Goal: Information Seeking & Learning: Learn about a topic

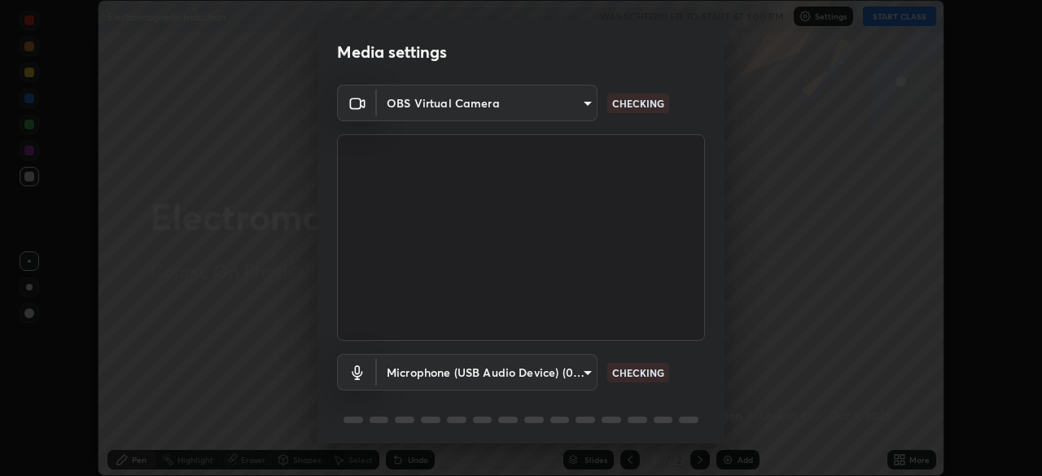
scroll to position [58, 0]
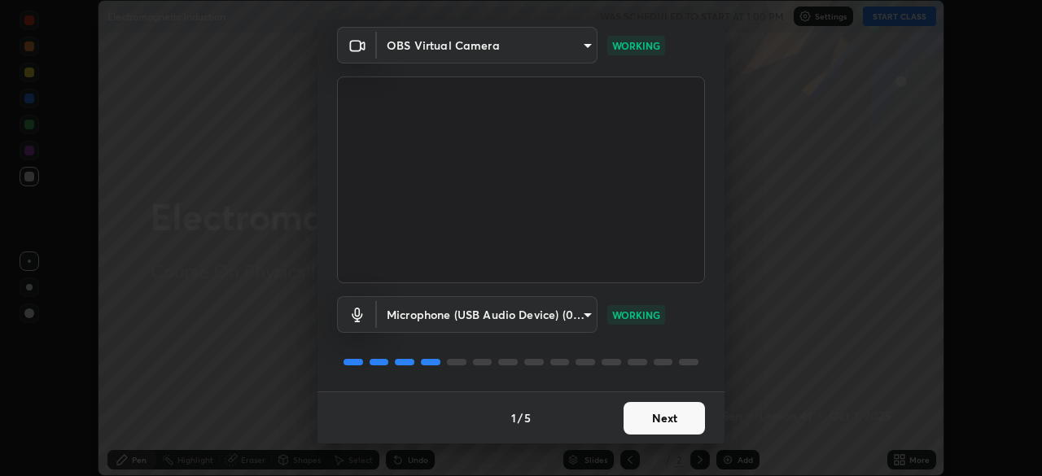
click at [657, 414] on button "Next" at bounding box center [663, 418] width 81 height 33
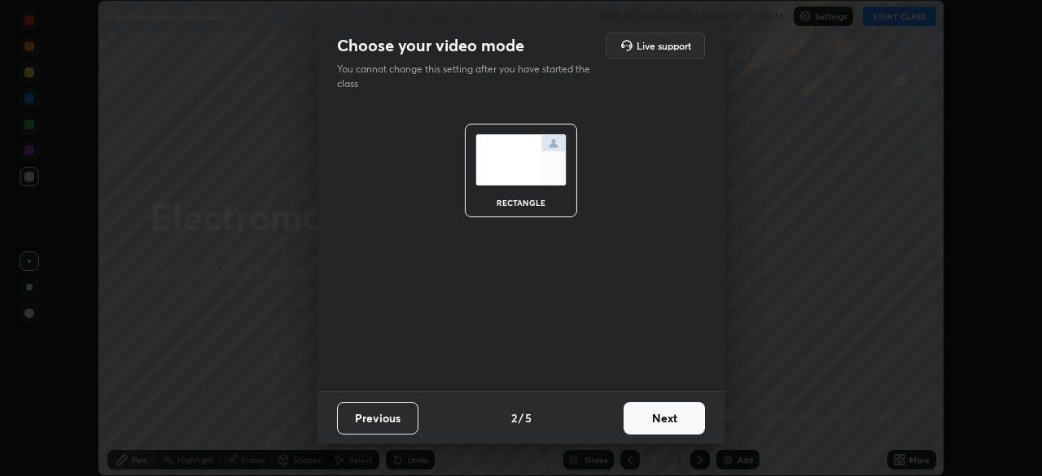
scroll to position [0, 0]
click at [657, 414] on button "Next" at bounding box center [663, 418] width 81 height 33
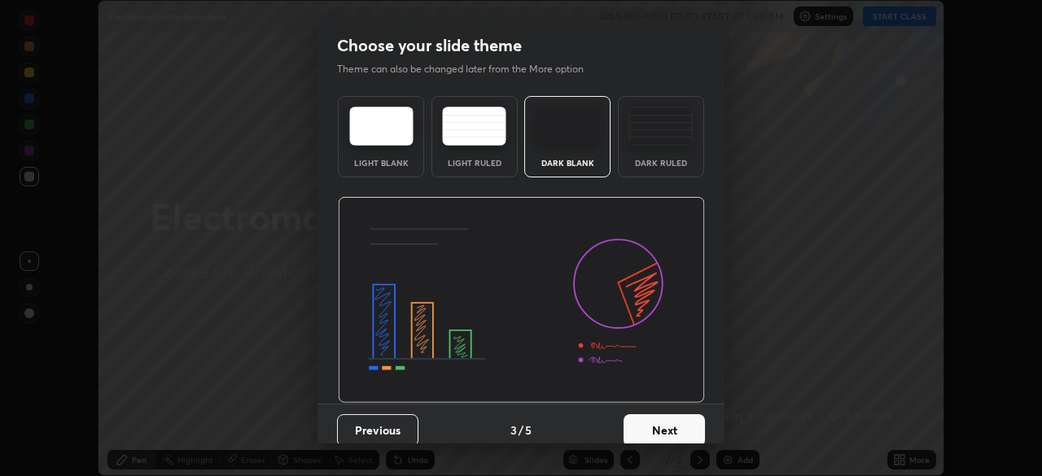
click at [657, 414] on button "Next" at bounding box center [663, 430] width 81 height 33
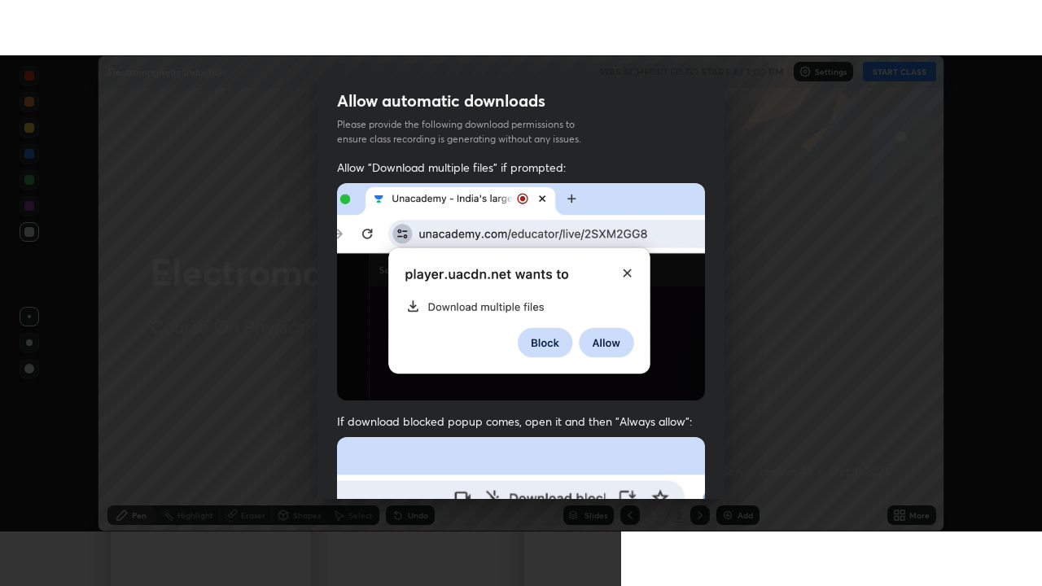
scroll to position [390, 0]
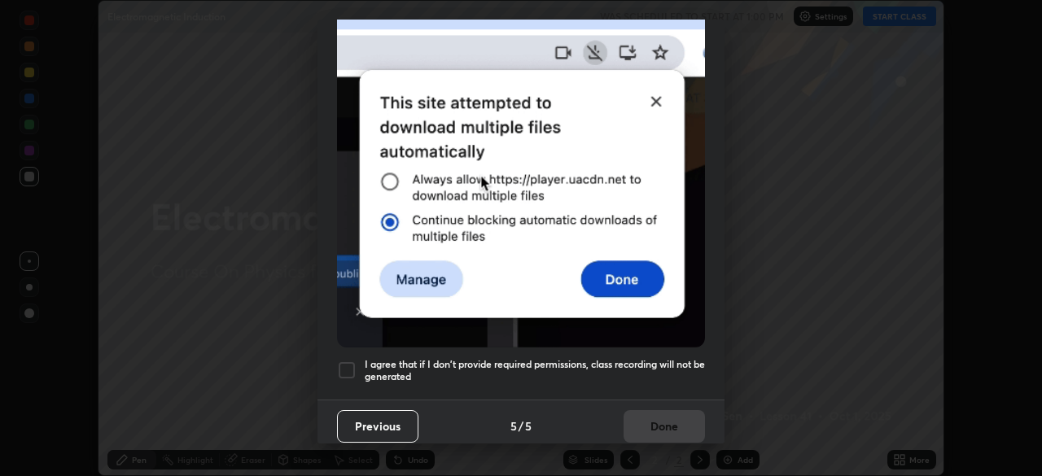
click at [656, 358] on h5 "I agree that if I don't provide required permissions, class recording will not …" at bounding box center [535, 370] width 340 height 25
click at [667, 410] on button "Done" at bounding box center [663, 426] width 81 height 33
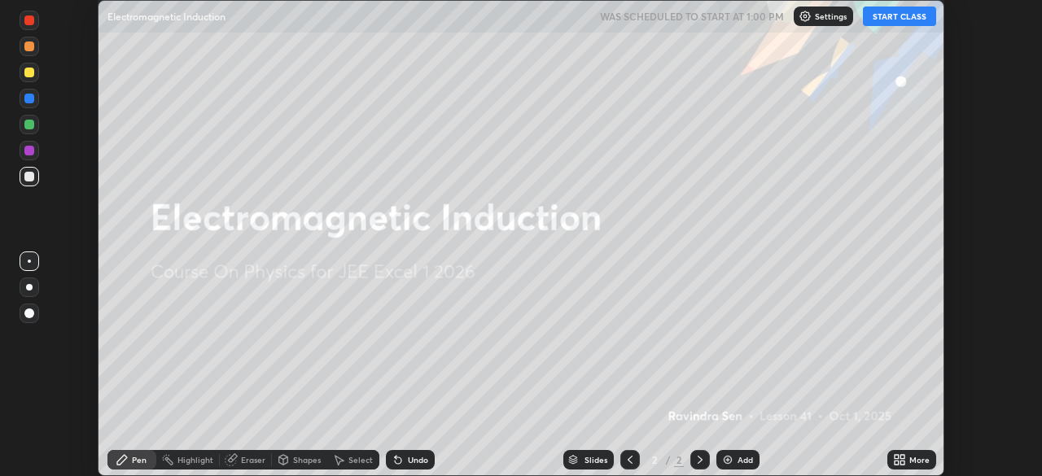
click at [903, 18] on button "START CLASS" at bounding box center [899, 17] width 73 height 20
click at [908, 461] on div "More" at bounding box center [911, 460] width 49 height 20
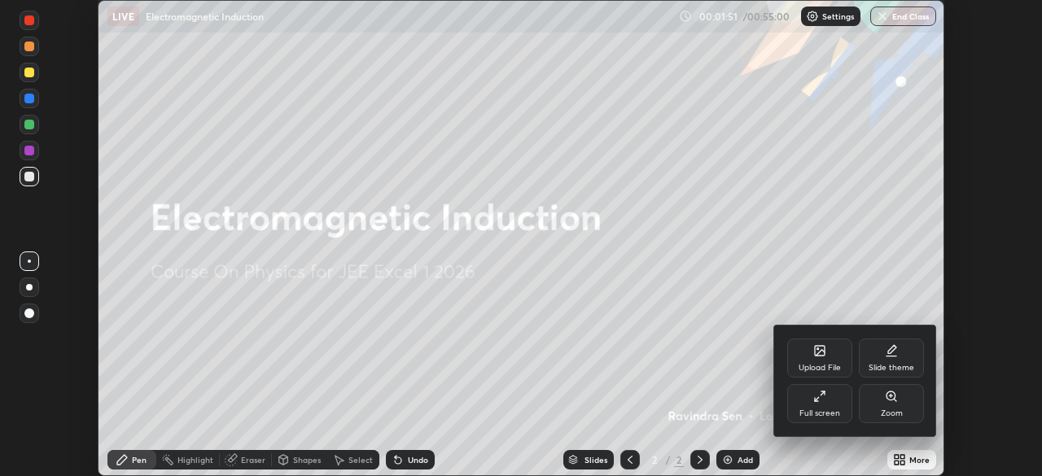
click at [829, 413] on div "Full screen" at bounding box center [819, 413] width 41 height 8
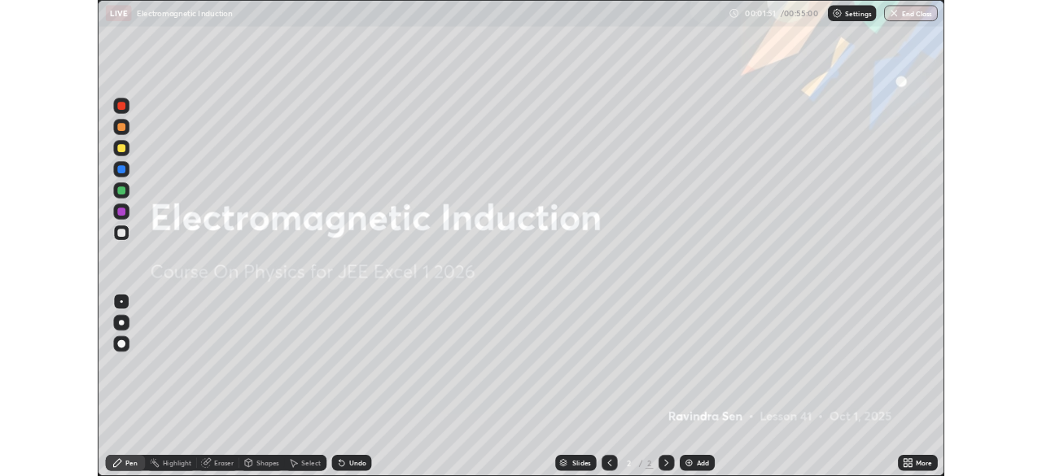
scroll to position [586, 1042]
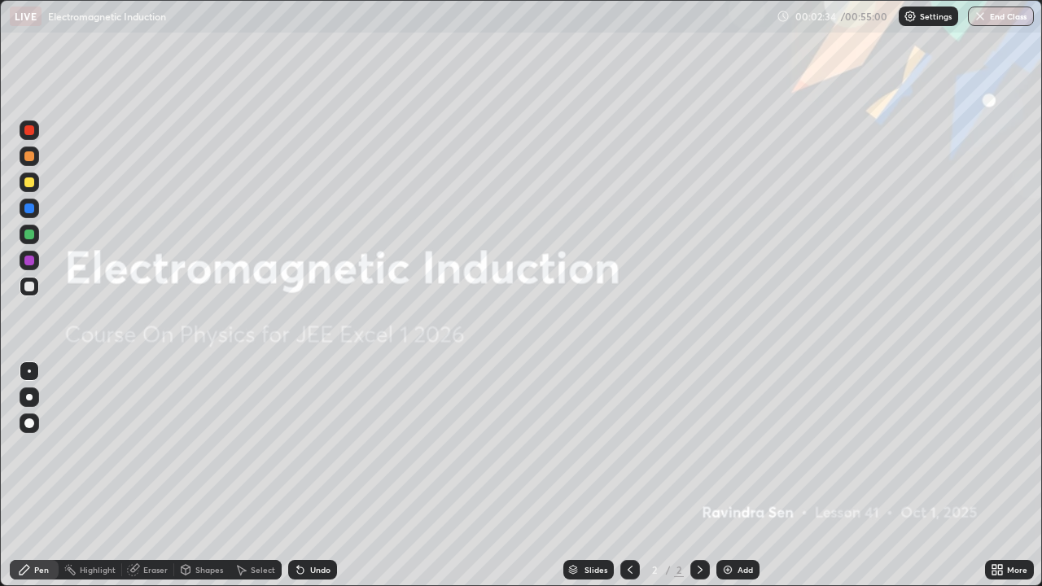
click at [737, 475] on div "Add" at bounding box center [744, 570] width 15 height 8
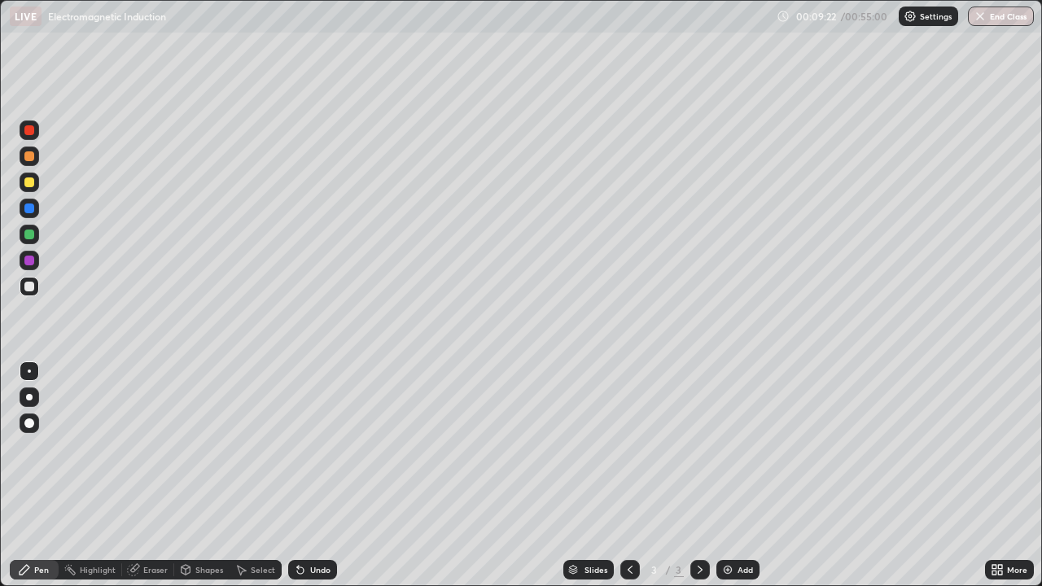
click at [316, 475] on div "Undo" at bounding box center [320, 570] width 20 height 8
click at [730, 475] on img at bounding box center [727, 569] width 13 height 13
click at [303, 475] on icon at bounding box center [300, 569] width 13 height 13
click at [310, 475] on div "Undo" at bounding box center [320, 570] width 20 height 8
click at [727, 475] on img at bounding box center [727, 569] width 13 height 13
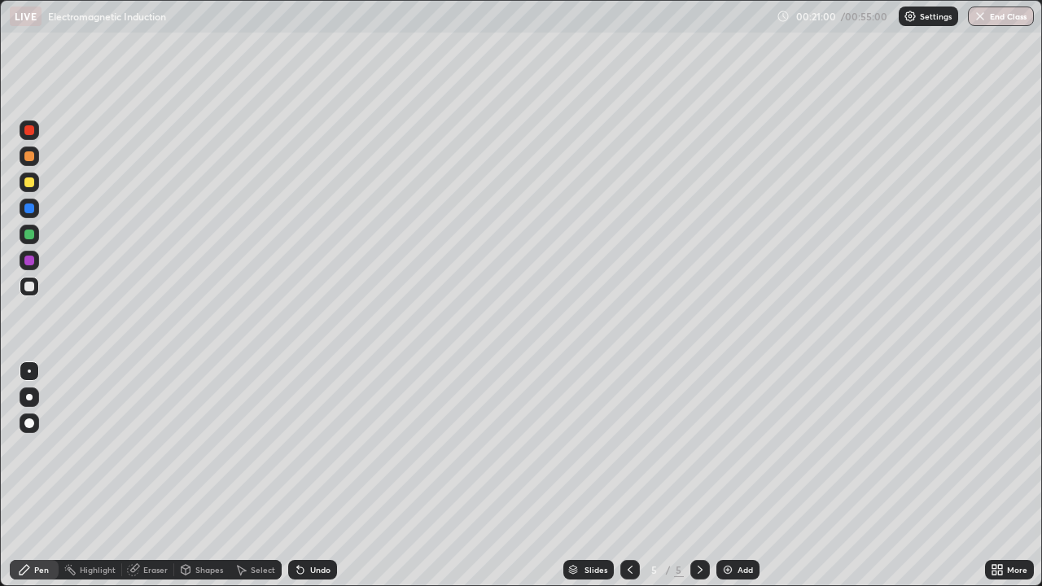
click at [31, 234] on div at bounding box center [29, 235] width 10 height 10
click at [31, 288] on div at bounding box center [29, 287] width 10 height 10
click at [28, 233] on div at bounding box center [29, 235] width 10 height 10
click at [28, 286] on div at bounding box center [29, 287] width 10 height 10
click at [30, 237] on div at bounding box center [29, 235] width 10 height 10
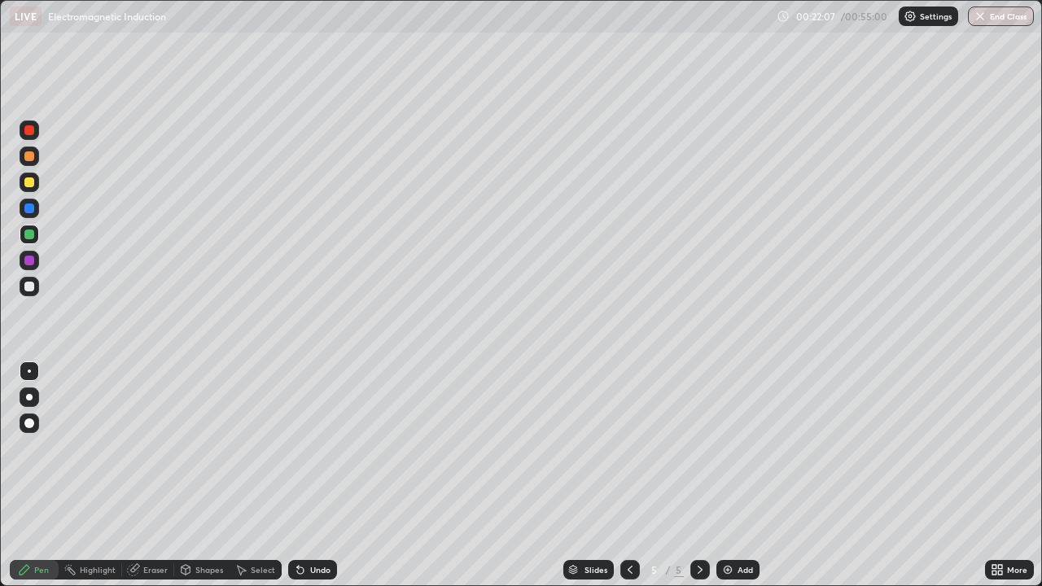
click at [24, 286] on div at bounding box center [30, 287] width 20 height 20
click at [26, 230] on div at bounding box center [29, 235] width 10 height 10
click at [29, 287] on div at bounding box center [29, 287] width 10 height 10
click at [297, 475] on icon at bounding box center [298, 567] width 2 height 2
click at [148, 475] on div "Eraser" at bounding box center [155, 570] width 24 height 8
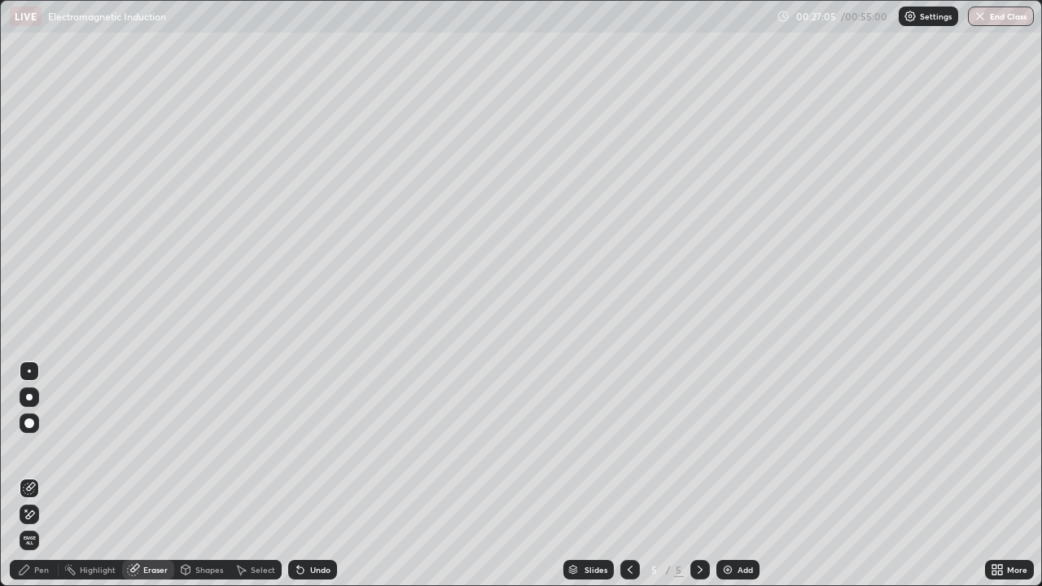
click at [32, 475] on div "Pen" at bounding box center [34, 570] width 49 height 20
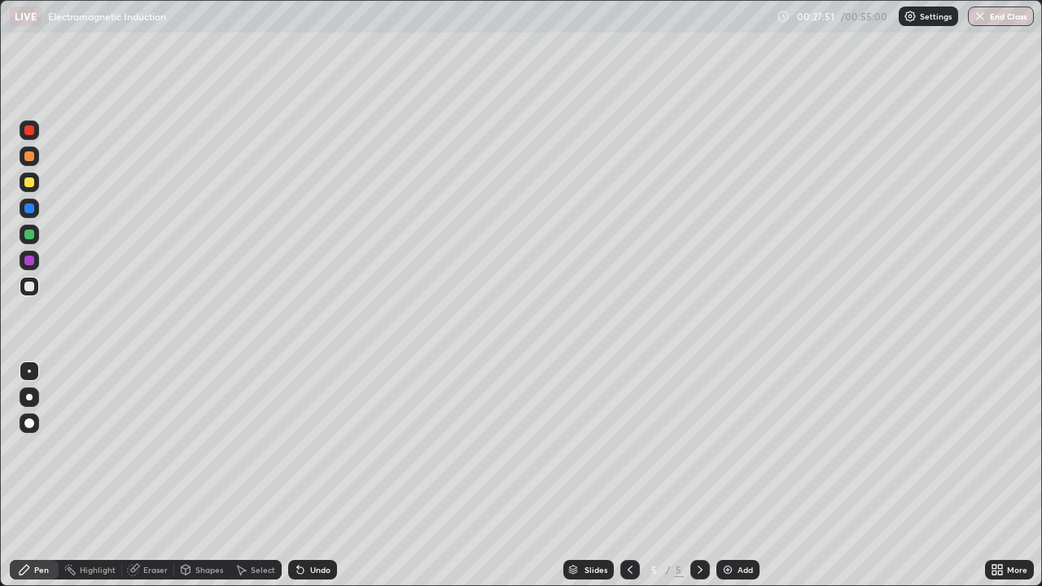
click at [306, 475] on div "Undo" at bounding box center [312, 570] width 49 height 20
click at [310, 475] on div "Undo" at bounding box center [320, 570] width 20 height 8
click at [313, 475] on div "Undo" at bounding box center [312, 570] width 49 height 20
click at [301, 475] on icon at bounding box center [300, 569] width 13 height 13
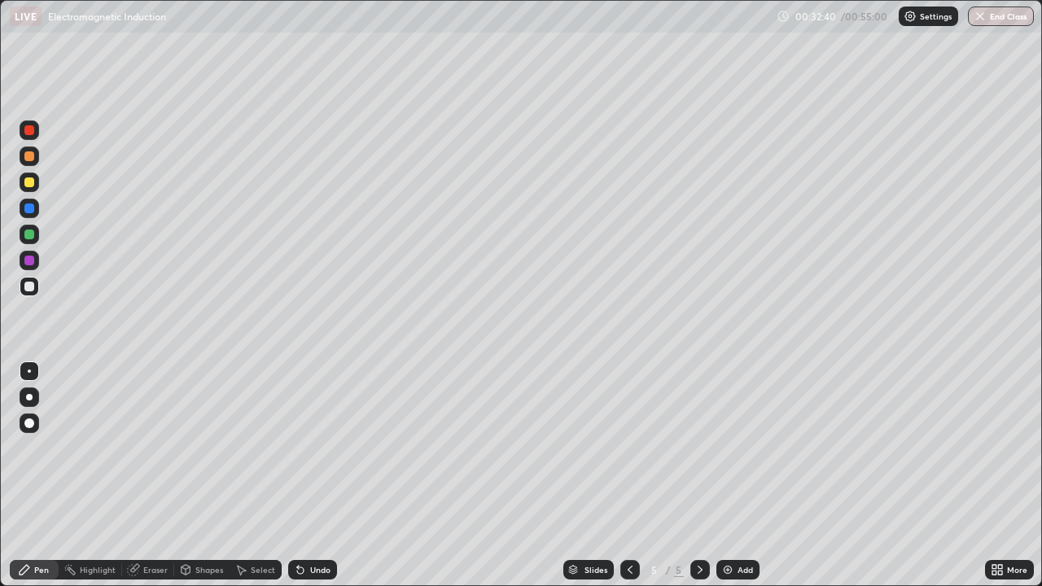
click at [298, 475] on icon at bounding box center [300, 570] width 7 height 7
click at [302, 475] on icon at bounding box center [300, 569] width 13 height 13
click at [300, 475] on icon at bounding box center [300, 570] width 7 height 7
click at [260, 475] on div "Select" at bounding box center [263, 570] width 24 height 8
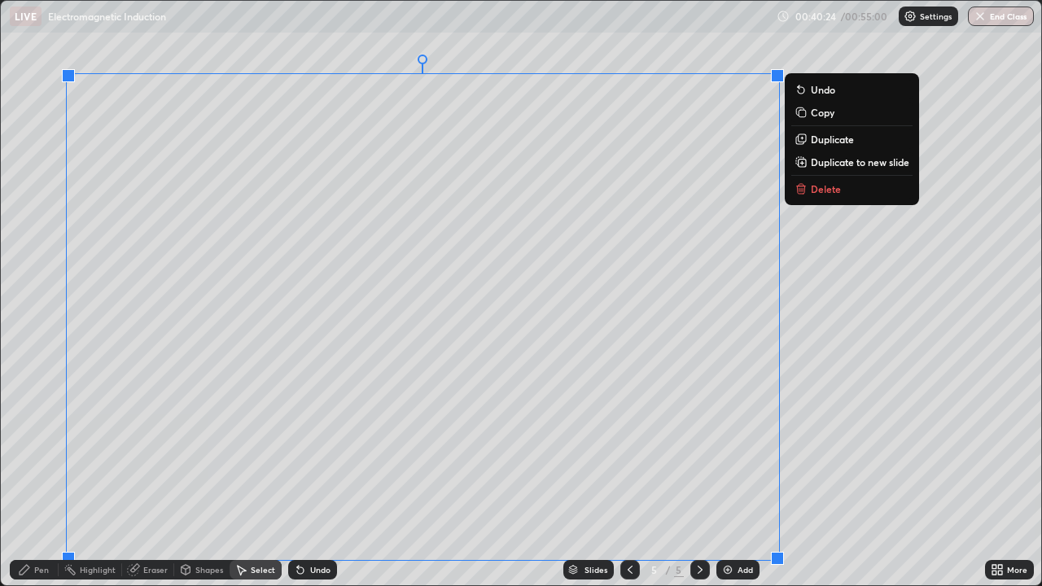
click at [814, 160] on p "Duplicate to new slide" at bounding box center [860, 161] width 98 height 13
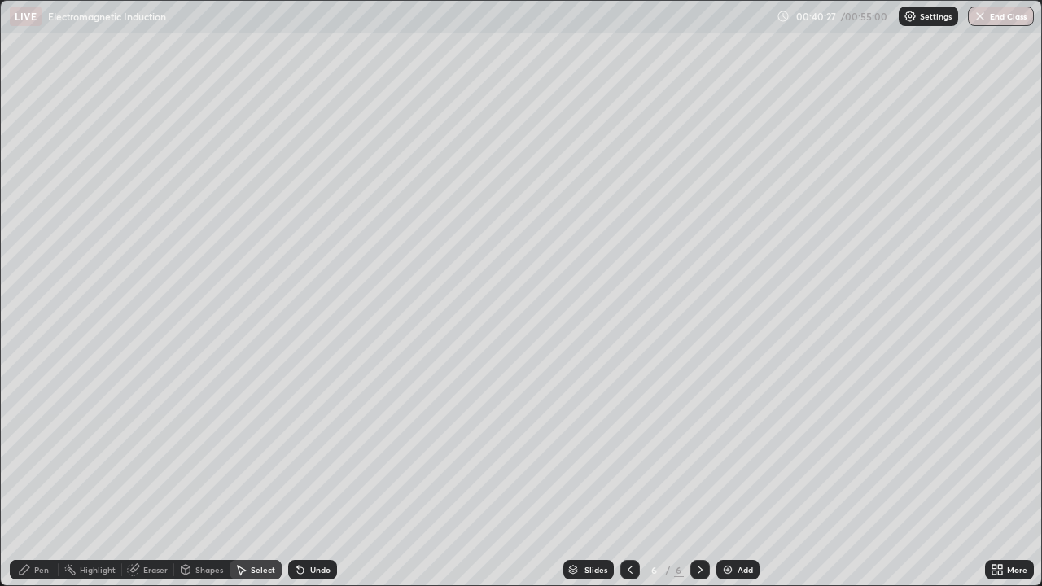
click at [626, 475] on icon at bounding box center [629, 569] width 13 height 13
click at [693, 475] on icon at bounding box center [699, 569] width 13 height 13
click at [152, 475] on div "Eraser" at bounding box center [155, 570] width 24 height 8
click at [41, 475] on div "Pen" at bounding box center [41, 570] width 15 height 8
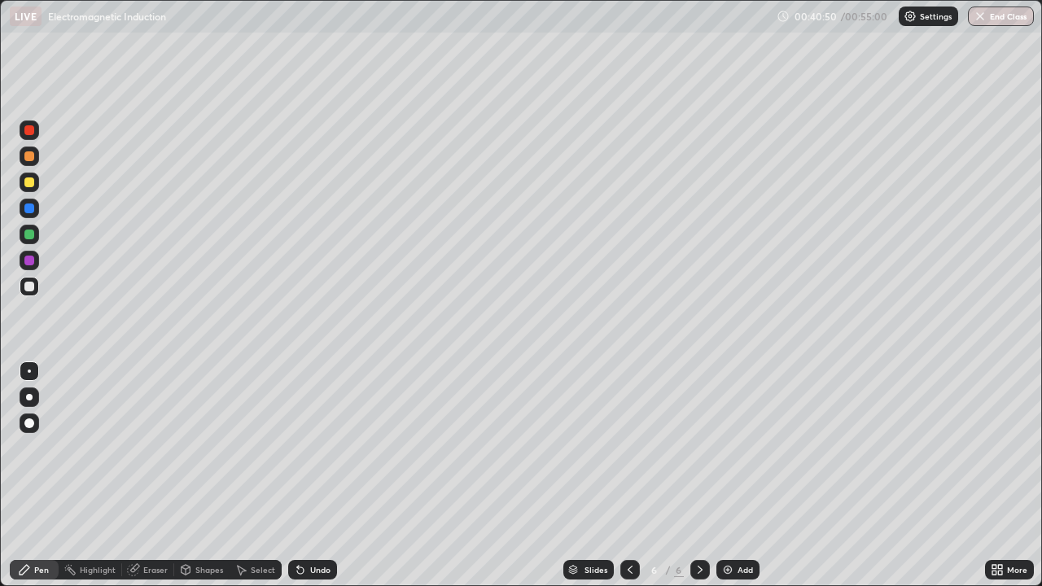
click at [30, 234] on div at bounding box center [29, 235] width 10 height 10
click at [28, 283] on div at bounding box center [29, 287] width 10 height 10
click at [147, 475] on div "Eraser" at bounding box center [155, 570] width 24 height 8
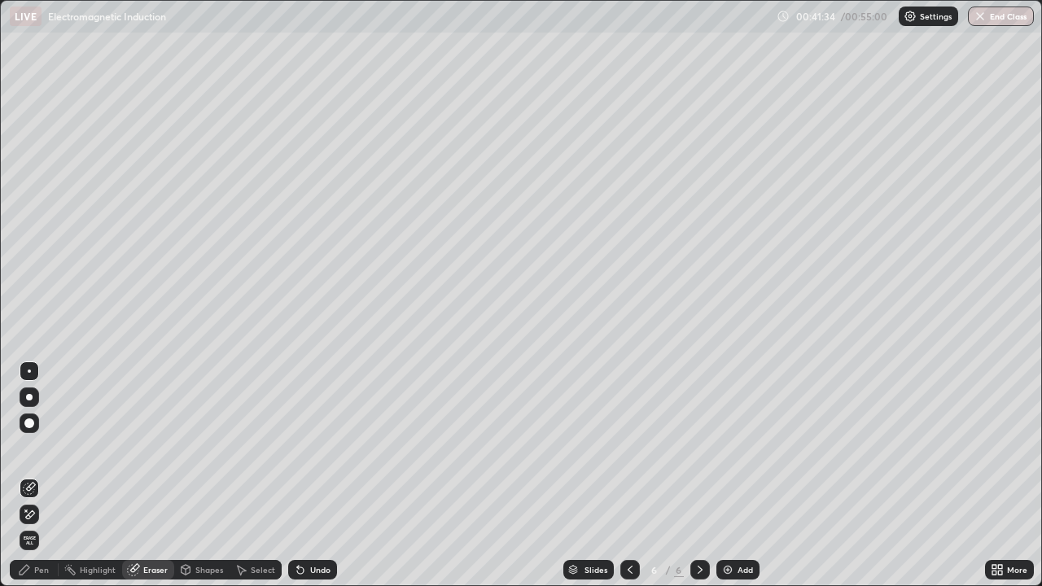
click at [42, 475] on div "Pen" at bounding box center [41, 570] width 15 height 8
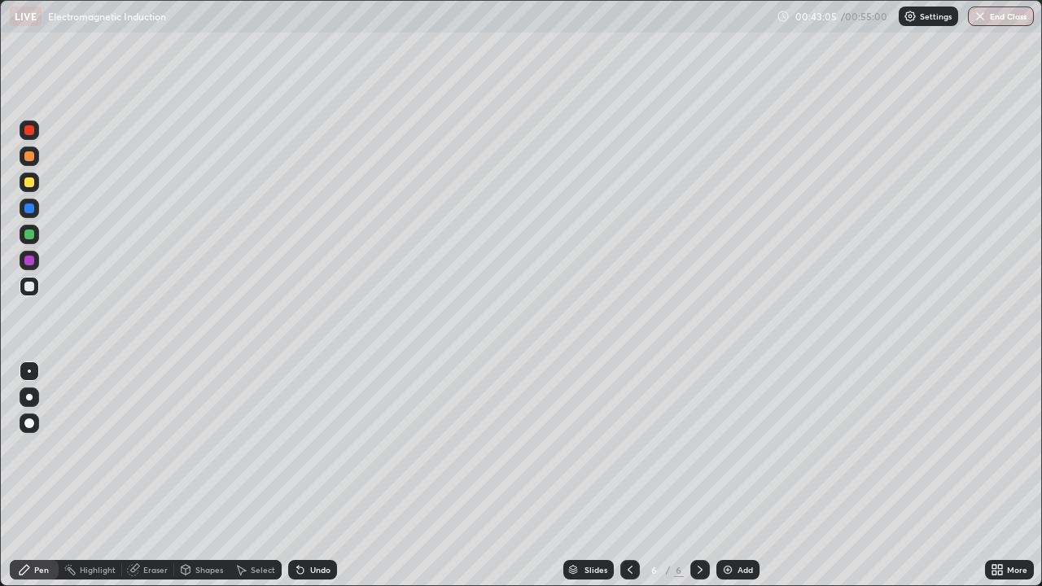
click at [151, 475] on div "Eraser" at bounding box center [155, 570] width 24 height 8
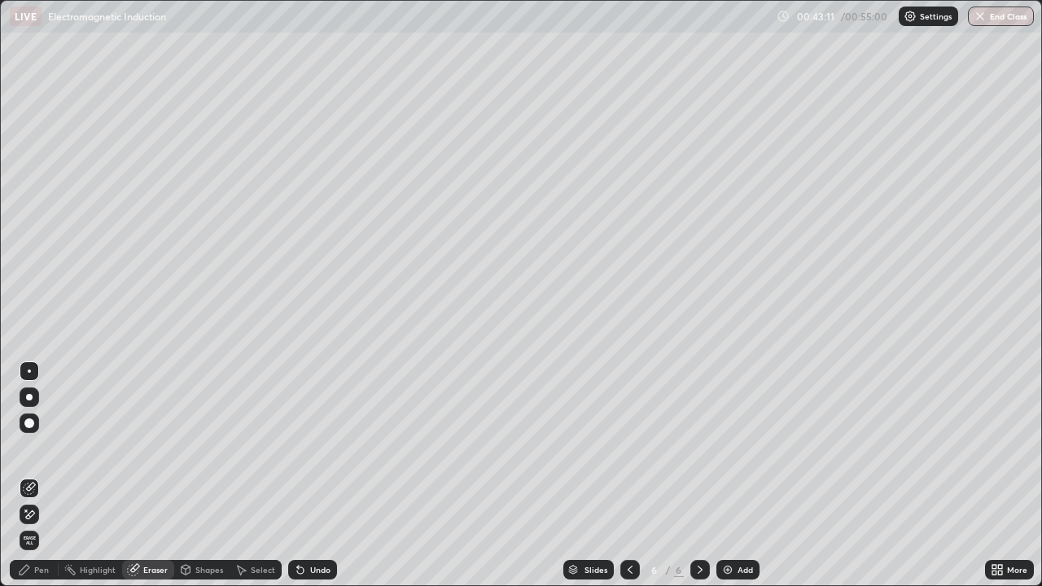
click at [49, 475] on div "Pen" at bounding box center [34, 570] width 49 height 20
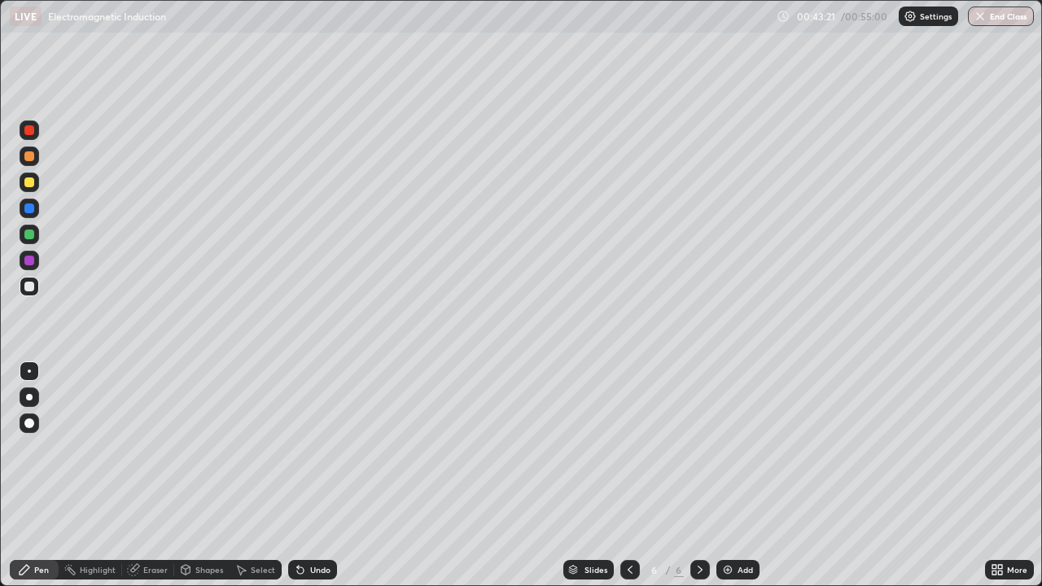
click at [145, 475] on div "Eraser" at bounding box center [155, 570] width 24 height 8
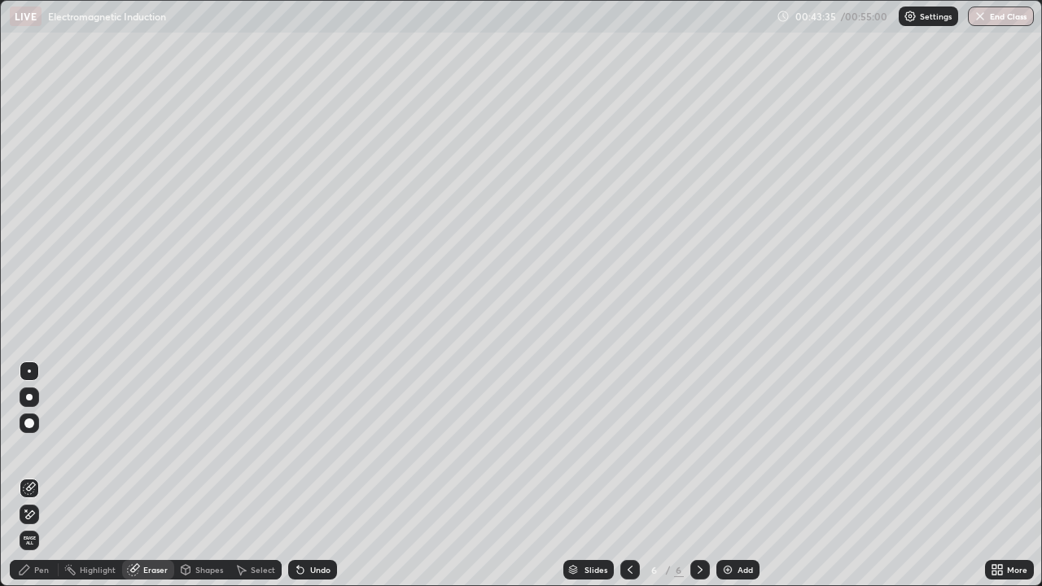
click at [33, 475] on div "Pen" at bounding box center [34, 570] width 49 height 20
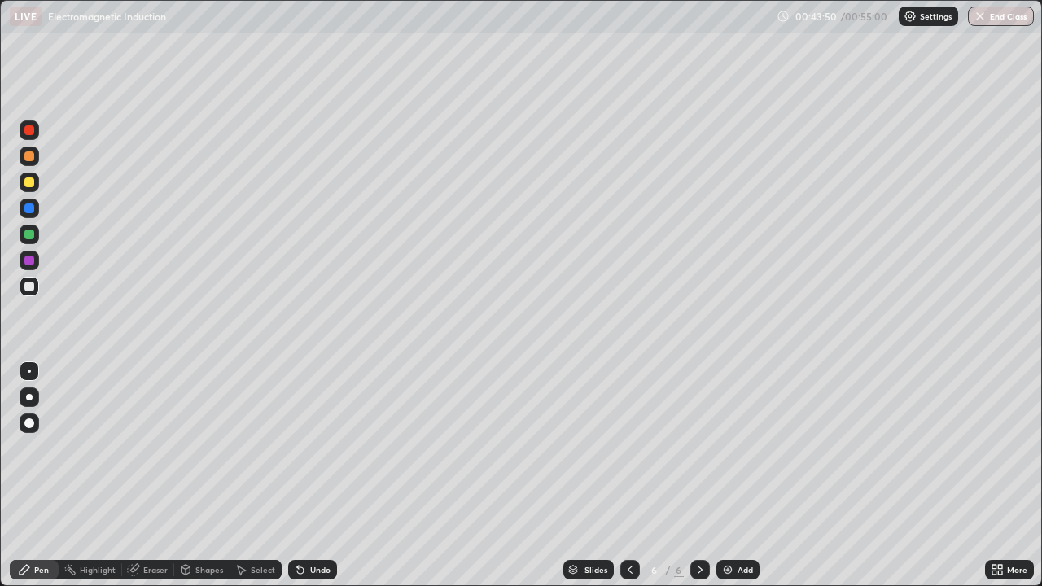
click at [306, 475] on div "Undo" at bounding box center [312, 570] width 49 height 20
click at [154, 475] on div "Eraser" at bounding box center [155, 570] width 24 height 8
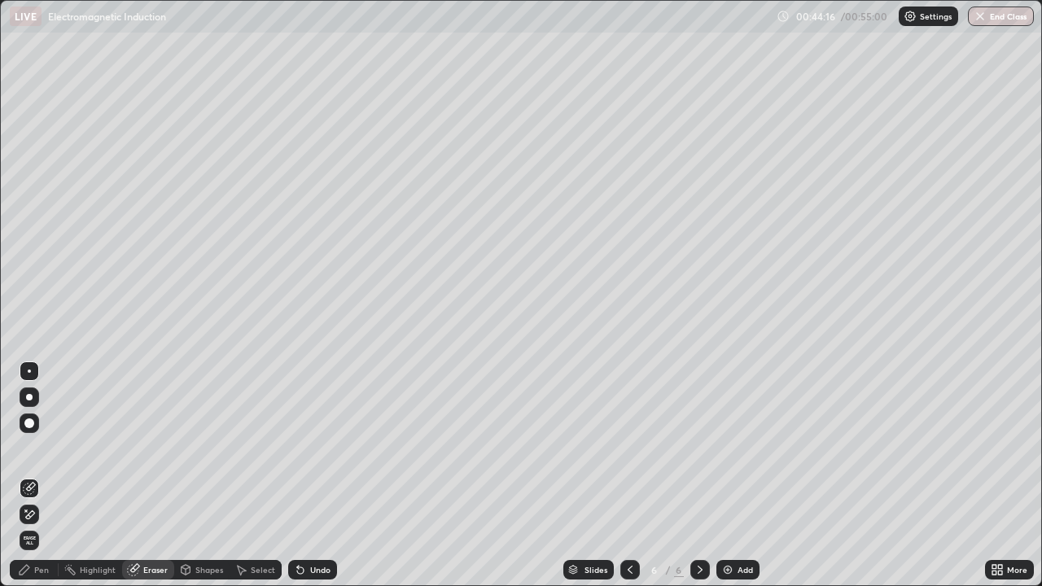
click at [42, 475] on div "Pen" at bounding box center [41, 570] width 15 height 8
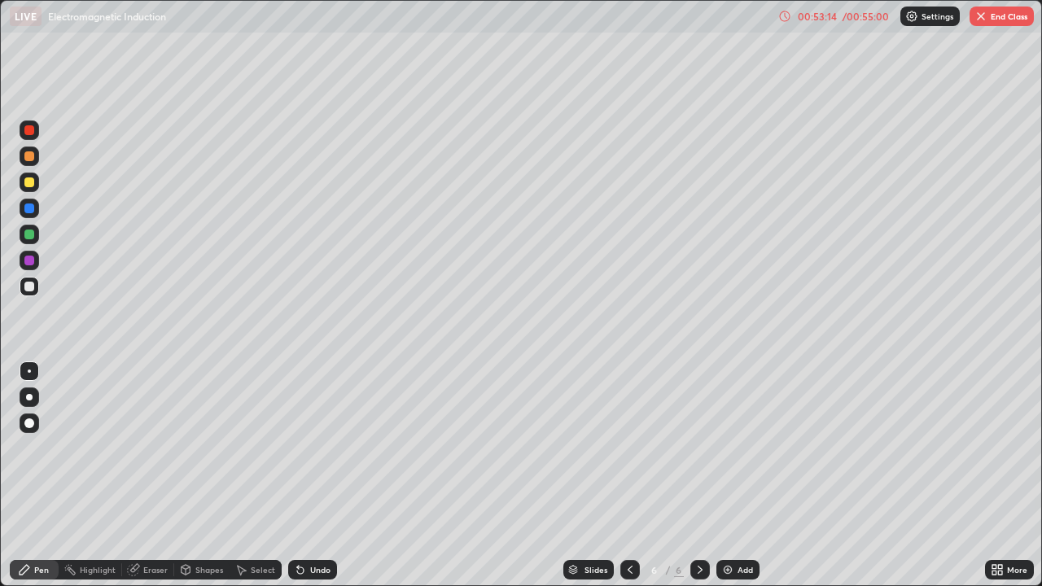
click at [999, 16] on button "End Class" at bounding box center [1001, 17] width 64 height 20
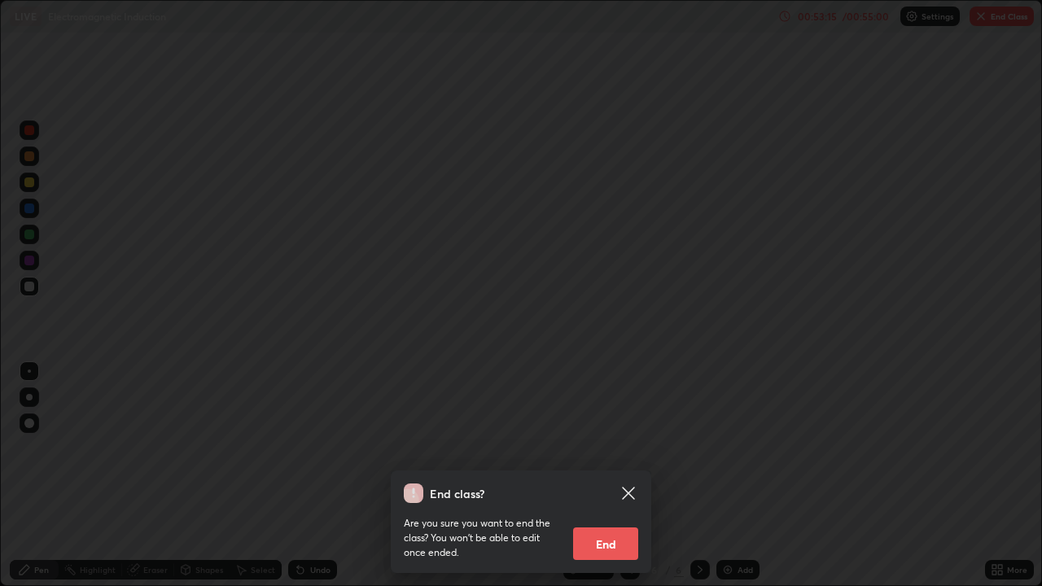
click at [618, 475] on button "End" at bounding box center [605, 543] width 65 height 33
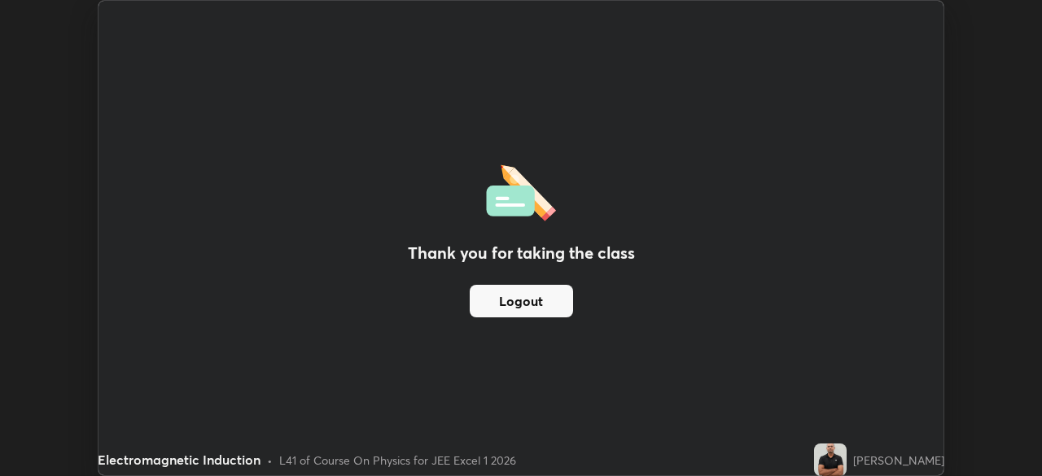
scroll to position [80916, 80350]
